Goal: Browse casually

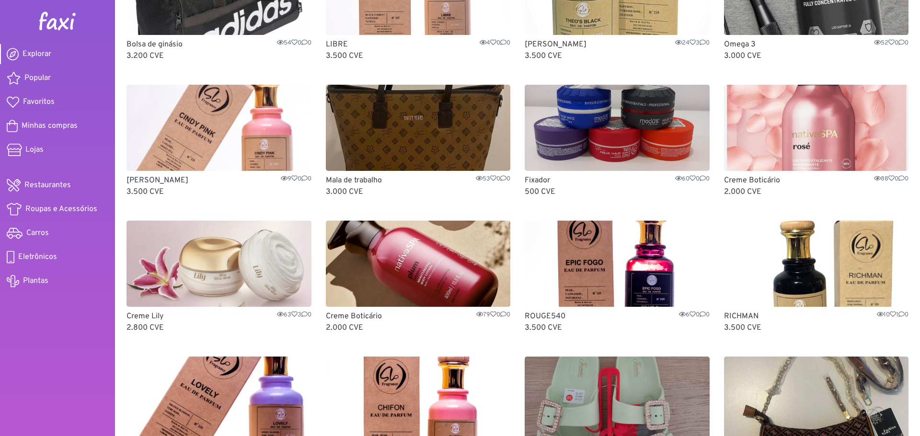
scroll to position [144, 0]
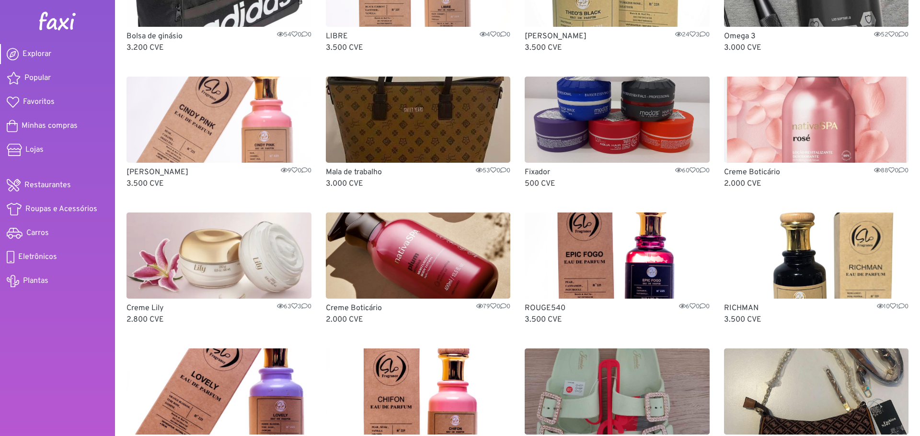
click at [382, 267] on img at bounding box center [418, 256] width 185 height 86
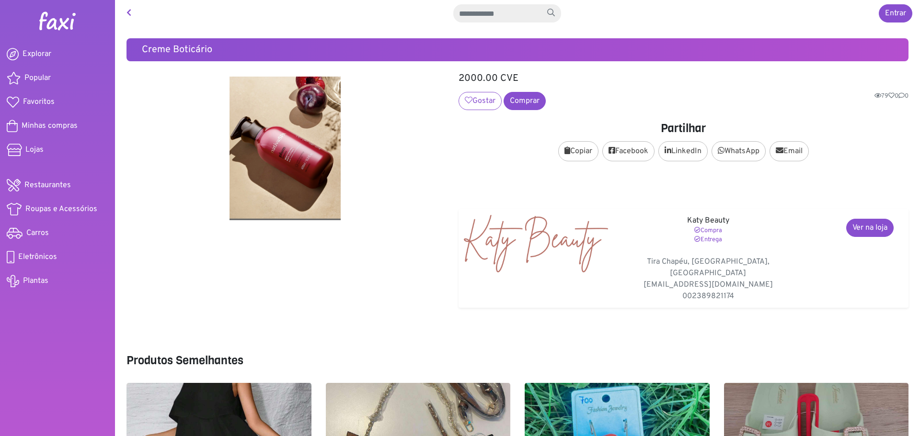
click at [545, 244] on img at bounding box center [536, 243] width 148 height 57
click at [863, 227] on link "Ver na loja" at bounding box center [869, 228] width 47 height 18
click at [871, 225] on link "Ver na loja" at bounding box center [869, 228] width 47 height 18
click at [50, 256] on span "Eletrônicos" at bounding box center [37, 256] width 39 height 11
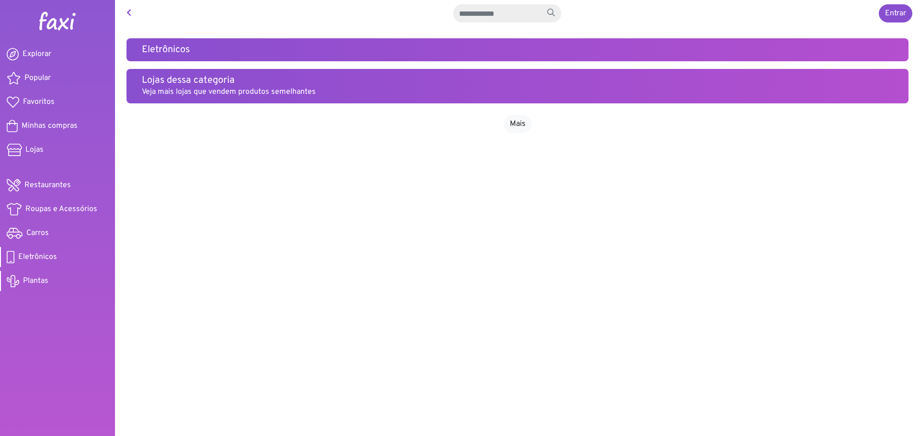
click at [44, 284] on span "Plantas" at bounding box center [35, 280] width 25 height 11
click at [40, 228] on span "Carros" at bounding box center [37, 233] width 23 height 11
click at [51, 209] on span "Roupas e Acessórios" at bounding box center [61, 209] width 72 height 11
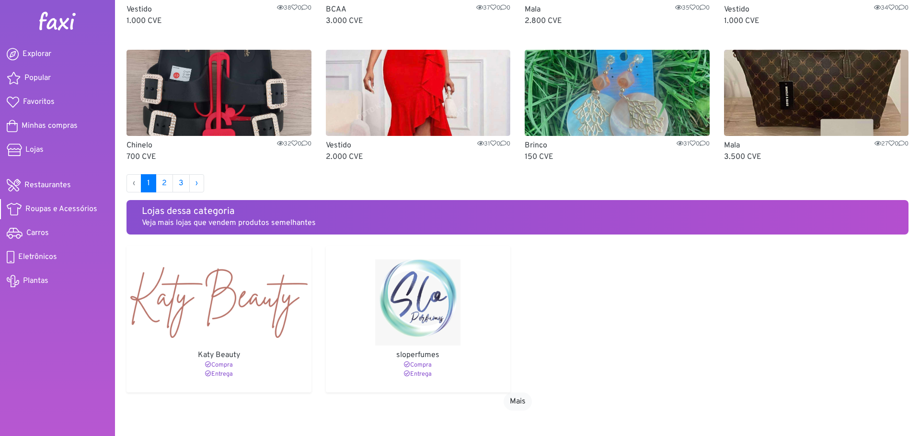
scroll to position [615, 0]
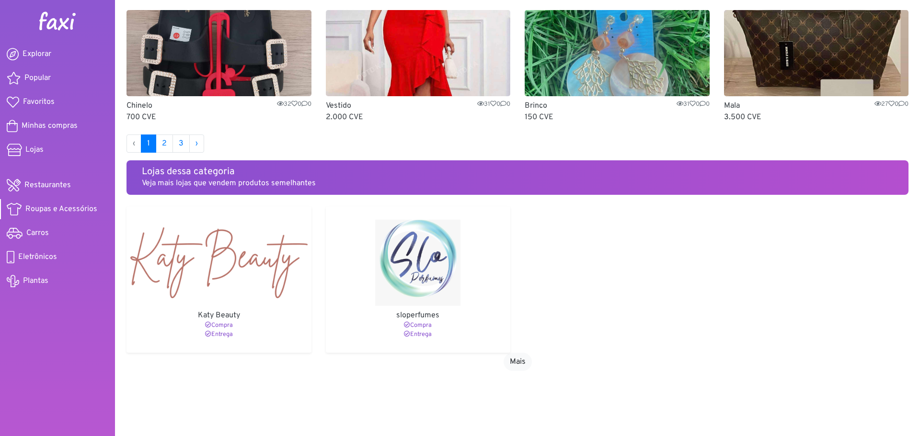
click at [423, 262] on img at bounding box center [418, 263] width 177 height 86
